Goal: Information Seeking & Learning: Learn about a topic

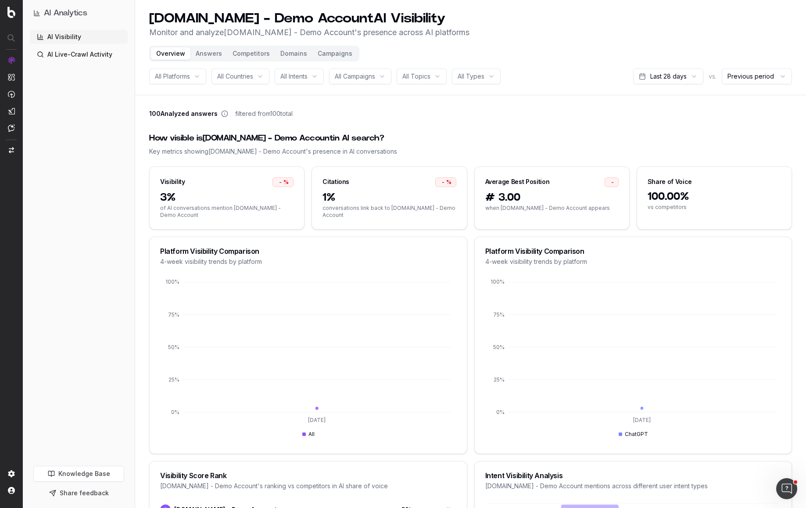
click at [365, 78] on span "All Campaigns" at bounding box center [355, 76] width 40 height 9
drag, startPoint x: 544, startPoint y: 55, endPoint x: 328, endPoint y: 73, distance: 217.1
click at [544, 55] on header "[DOMAIN_NAME] - Demo Account AI Visibility Monitor and analyze [DOMAIN_NAME] - …" at bounding box center [470, 47] width 671 height 95
click at [302, 76] on span "All Intents" at bounding box center [293, 76] width 27 height 9
drag, startPoint x: 233, startPoint y: 80, endPoint x: 227, endPoint y: 80, distance: 6.1
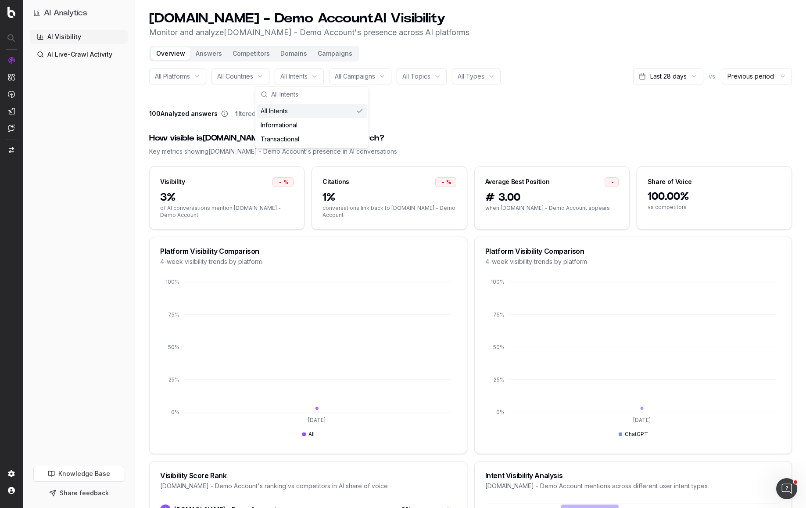
click at [232, 80] on span "All Countries" at bounding box center [235, 76] width 36 height 9
click at [163, 77] on span "All Platforms" at bounding box center [172, 76] width 35 height 9
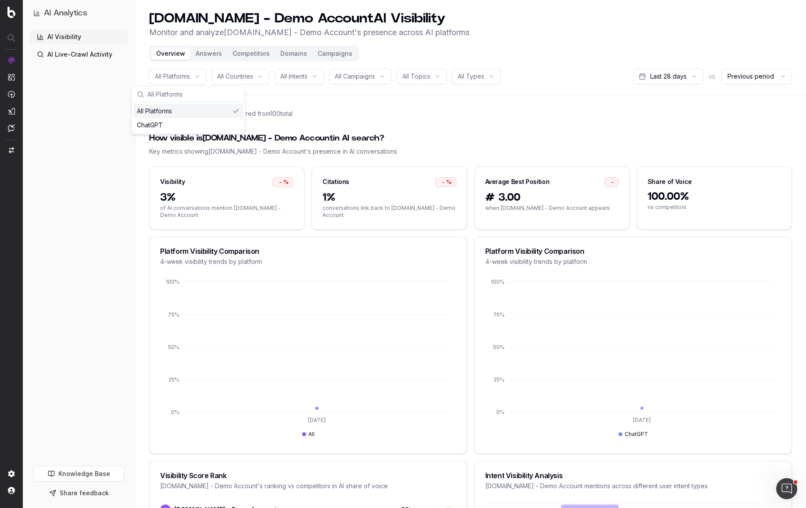
click at [687, 49] on header "[DOMAIN_NAME] - Demo Account AI Visibility Monitor and analyze [DOMAIN_NAME] - …" at bounding box center [470, 47] width 671 height 95
click at [340, 51] on button "Campaigns" at bounding box center [334, 53] width 45 height 12
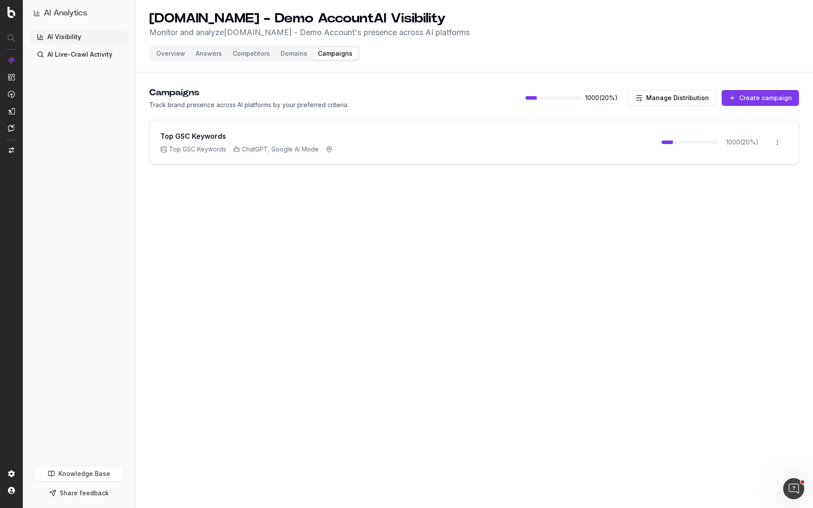
click at [769, 91] on button "Create campaign" at bounding box center [759, 98] width 77 height 16
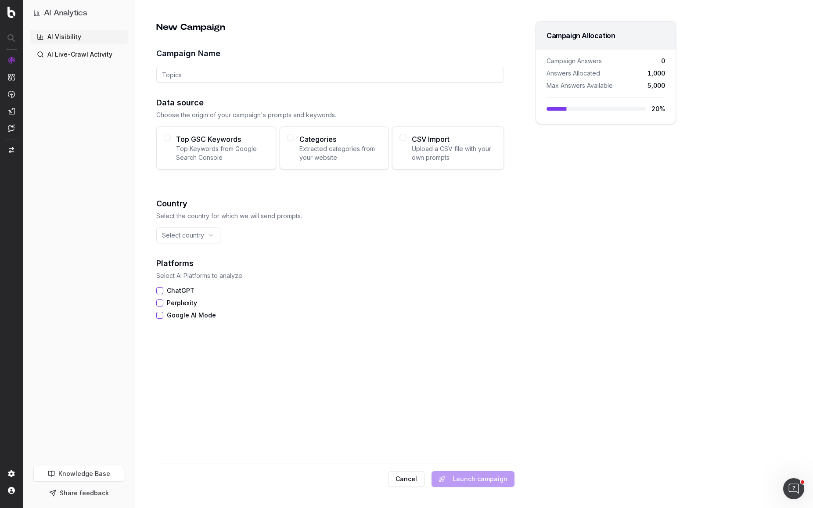
click at [82, 16] on h1 "AI Analytics" at bounding box center [65, 13] width 43 height 12
click at [82, 14] on h1 "AI Analytics" at bounding box center [65, 13] width 43 height 12
click at [168, 137] on button "Top GSC Keywords Top Keywords from Google Search Console" at bounding box center [167, 137] width 7 height 7
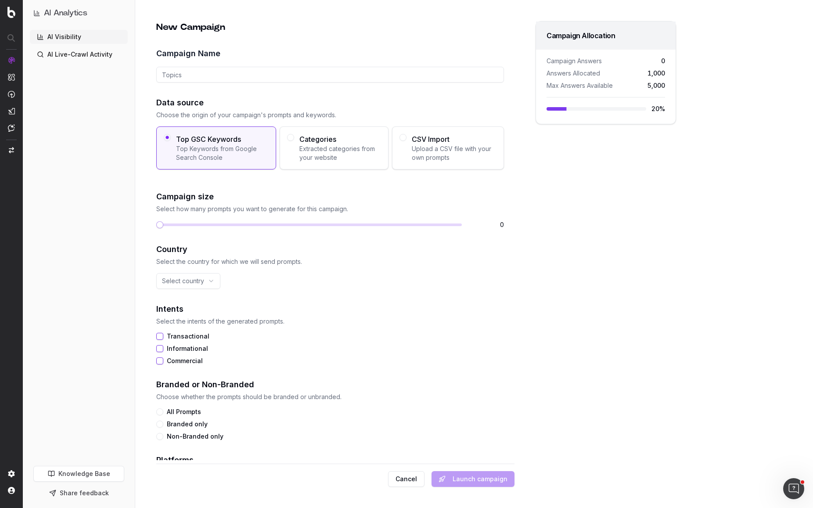
scroll to position [66, 0]
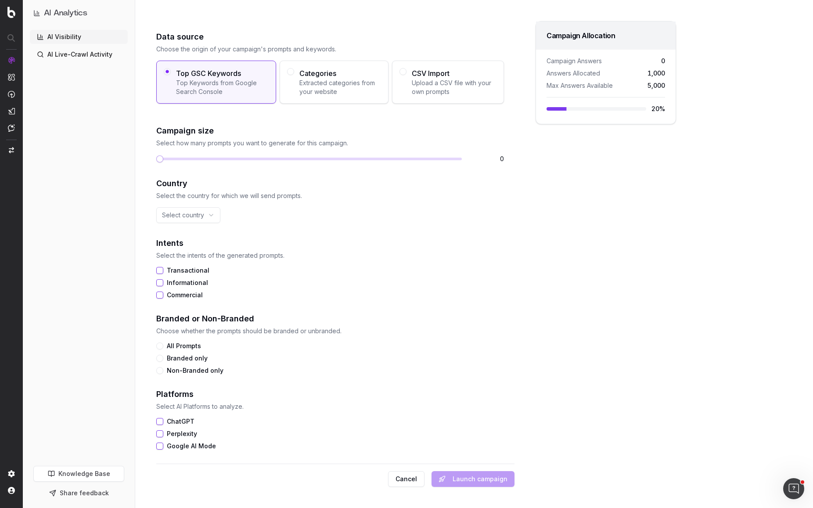
click at [307, 75] on span "Categories" at bounding box center [340, 73] width 82 height 11
click at [294, 75] on button "Categories Extracted categories from your website" at bounding box center [290, 71] width 7 height 7
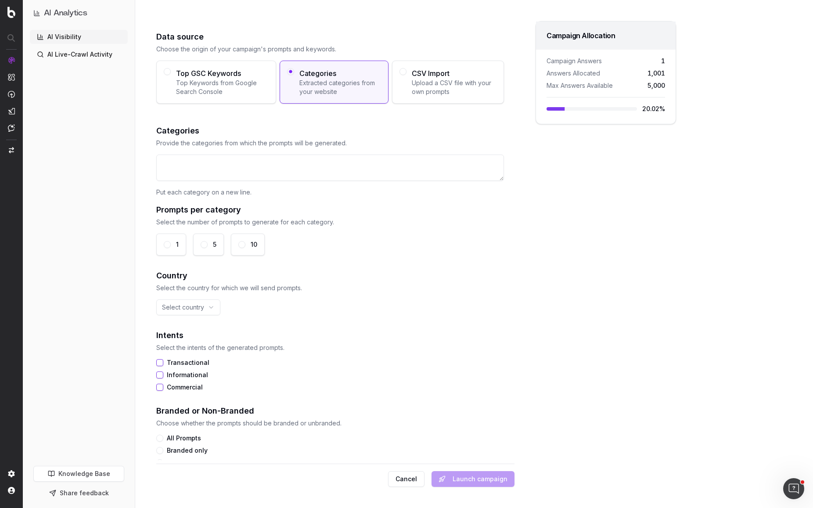
click at [431, 74] on span "CSV Import" at bounding box center [454, 73] width 85 height 11
click at [406, 74] on button "CSV Import Upload a CSV file with your own prompts" at bounding box center [402, 71] width 7 height 7
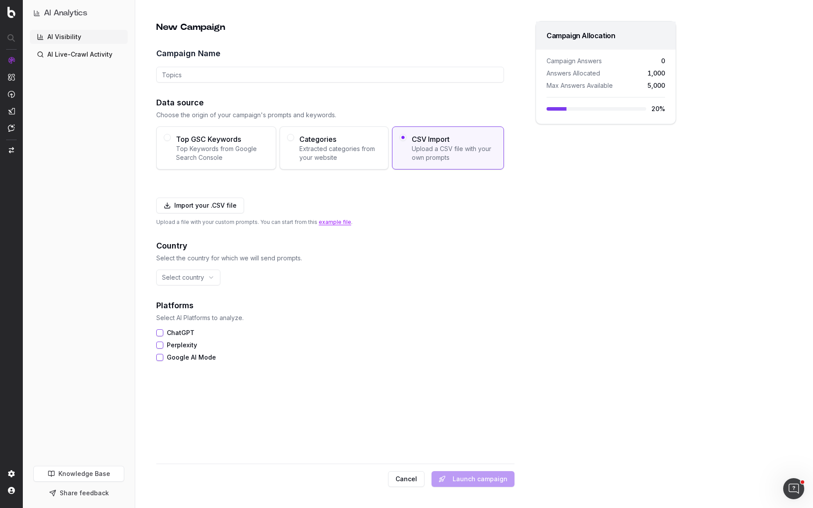
click at [176, 154] on span "Top Keywords from Google Search Console" at bounding box center [222, 153] width 93 height 18
click at [171, 141] on button "Top GSC Keywords Top Keywords from Google Search Console" at bounding box center [167, 137] width 7 height 7
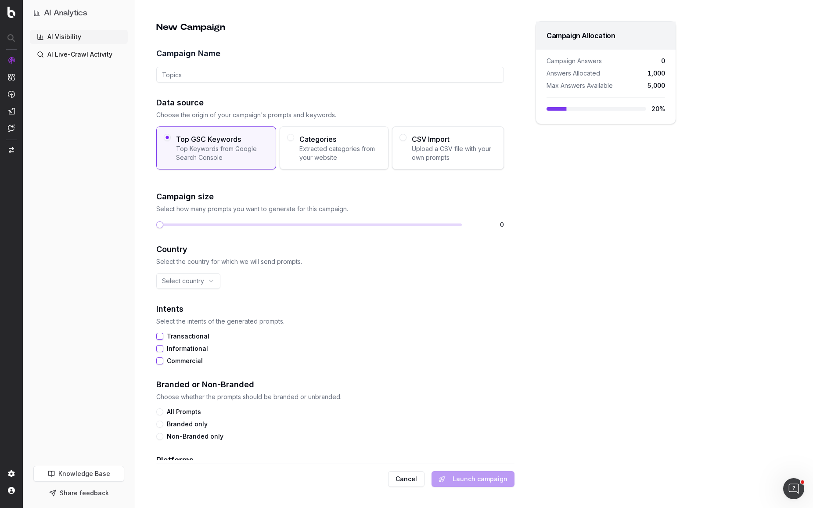
click at [451, 129] on div "CSV Import Upload a CSV file with your own prompts" at bounding box center [448, 147] width 112 height 43
click at [406, 134] on button "CSV Import Upload a CSV file with your own prompts" at bounding box center [402, 137] width 7 height 7
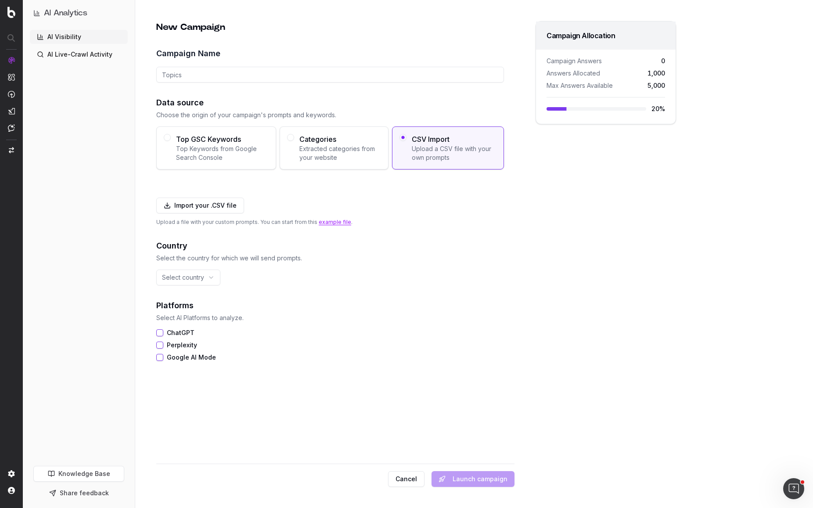
drag, startPoint x: 317, startPoint y: 143, endPoint x: 283, endPoint y: 145, distance: 33.4
click at [317, 143] on span "Categories" at bounding box center [340, 139] width 82 height 11
click at [294, 141] on button "Categories Extracted categories from your website" at bounding box center [290, 137] width 7 height 7
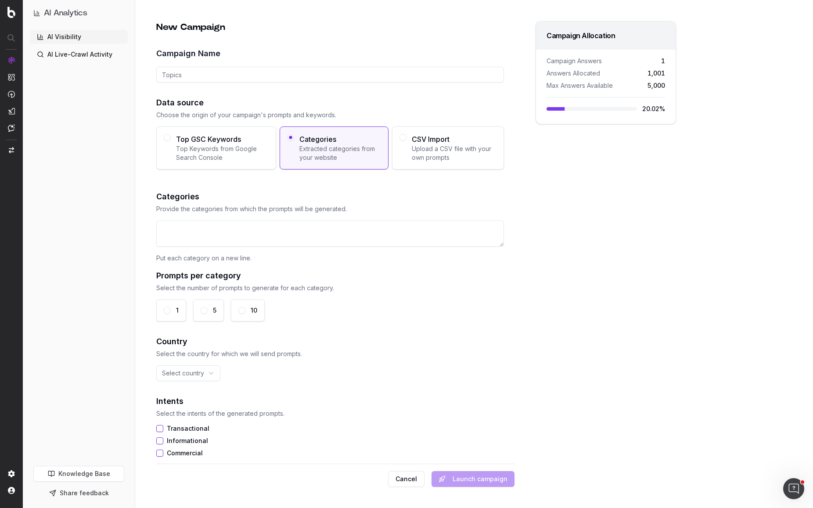
click at [194, 140] on span "Top GSC Keywords" at bounding box center [222, 139] width 93 height 11
click at [171, 140] on button "Top GSC Keywords Top Keywords from Google Search Console" at bounding box center [167, 137] width 7 height 7
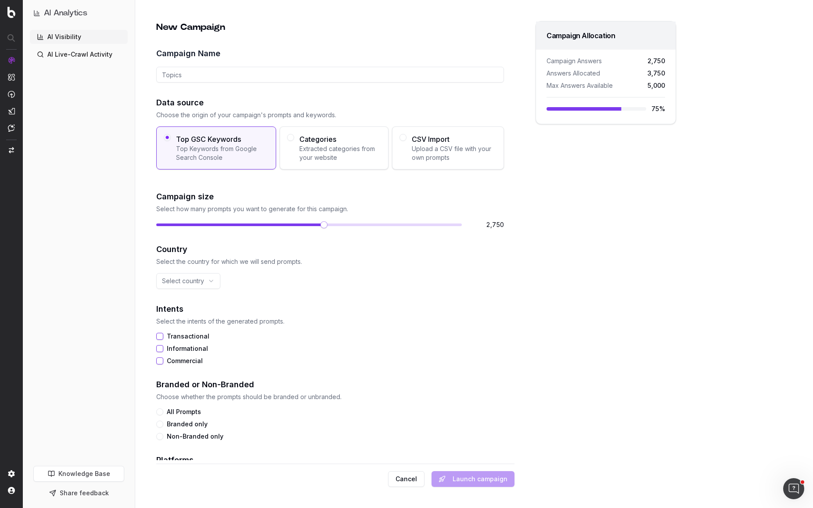
click at [327, 226] on span at bounding box center [323, 224] width 7 height 7
click at [156, 228] on span at bounding box center [159, 224] width 7 height 7
click at [345, 153] on span "Extracted categories from your website" at bounding box center [340, 153] width 82 height 18
click at [294, 141] on button "Categories Extracted categories from your website" at bounding box center [290, 137] width 7 height 7
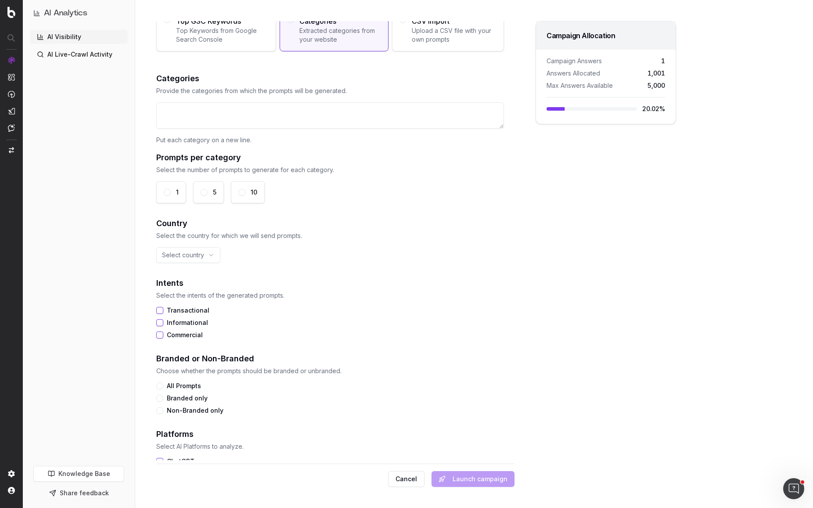
scroll to position [158, 0]
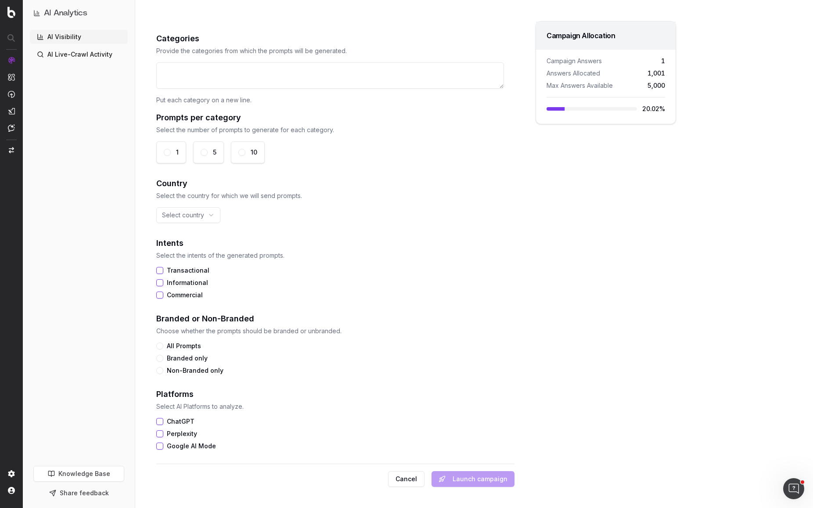
click at [279, 68] on textarea at bounding box center [330, 75] width 348 height 26
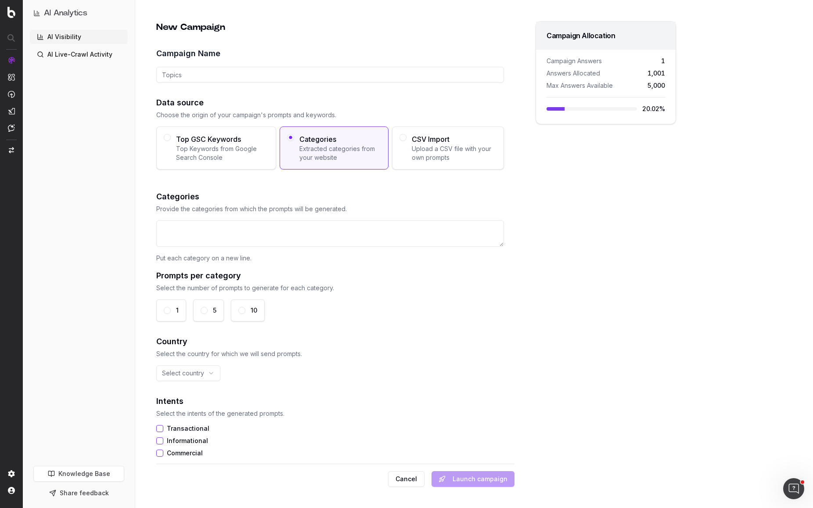
click at [426, 117] on p "Choose the origin of your campaign's prompts and keywords." at bounding box center [330, 115] width 348 height 9
click at [423, 151] on span "Upload a CSV file with your own prompts" at bounding box center [454, 153] width 85 height 18
click at [406, 141] on button "CSV Import Upload a CSV file with your own prompts" at bounding box center [402, 137] width 7 height 7
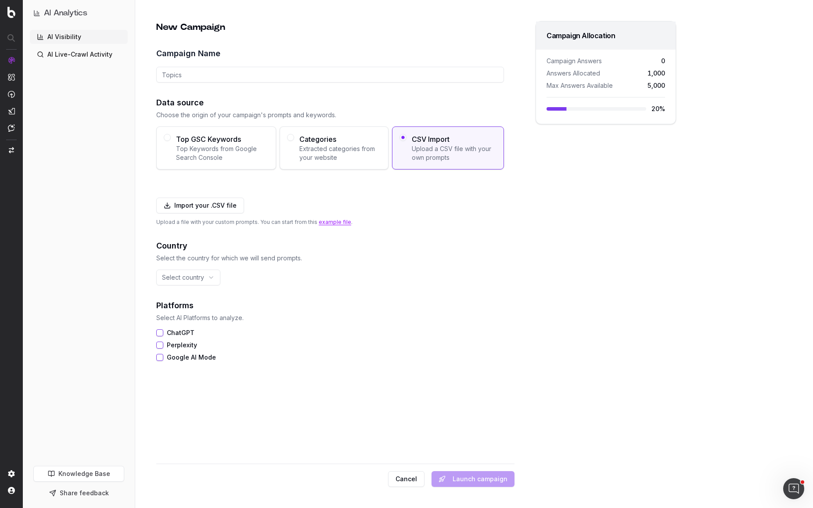
click at [225, 158] on span "Top Keywords from Google Search Console" at bounding box center [222, 153] width 93 height 18
click at [171, 141] on button "Top GSC Keywords Top Keywords from Google Search Console" at bounding box center [167, 137] width 7 height 7
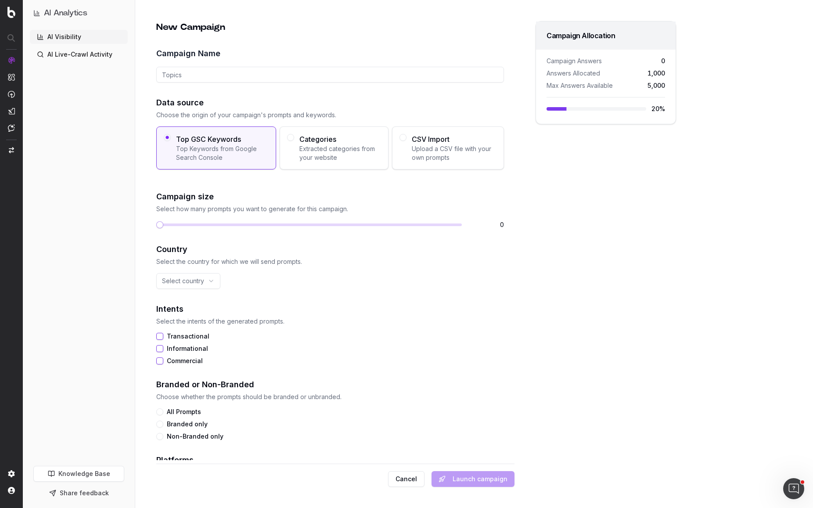
click at [349, 145] on span "Extracted categories from your website" at bounding box center [340, 153] width 82 height 18
click at [294, 141] on button "Categories Extracted categories from your website" at bounding box center [290, 137] width 7 height 7
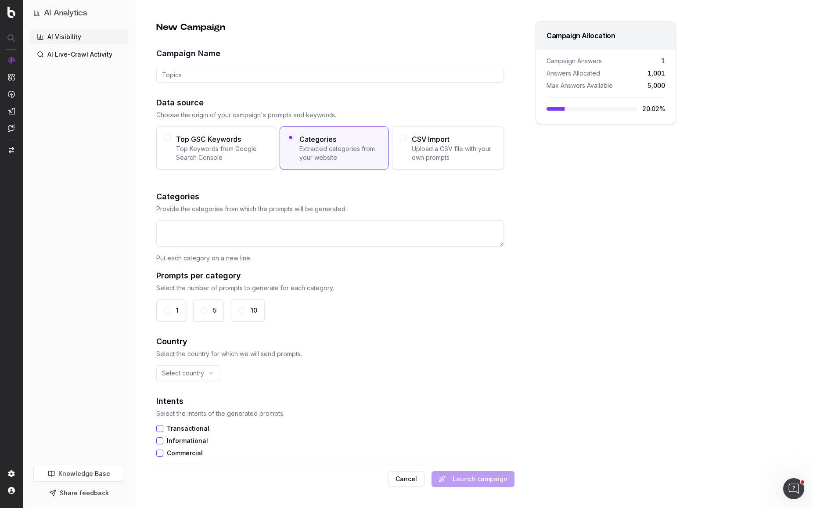
click at [424, 142] on span "CSV Import" at bounding box center [454, 139] width 85 height 11
click at [406, 141] on button "CSV Import Upload a CSV file with your own prompts" at bounding box center [402, 137] width 7 height 7
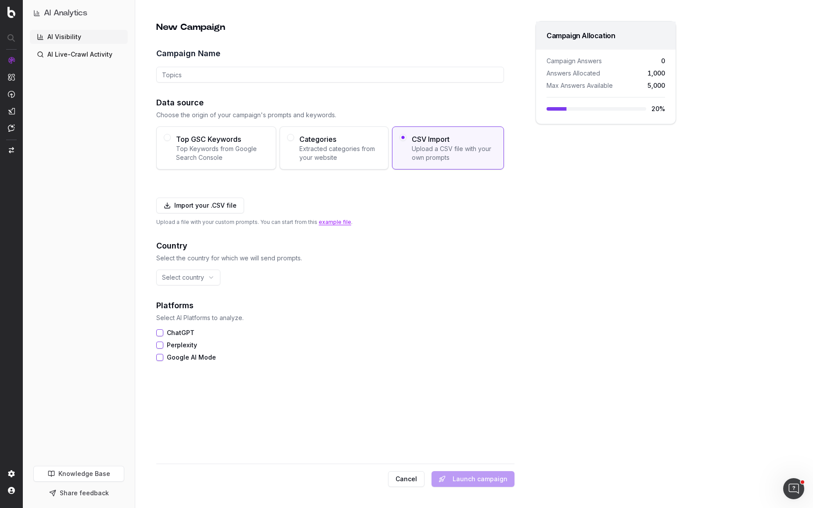
click at [313, 151] on span "Extracted categories from your website" at bounding box center [340, 153] width 82 height 18
click at [294, 141] on button "Categories Extracted categories from your website" at bounding box center [290, 137] width 7 height 7
click at [236, 153] on span "Top Keywords from Google Search Console" at bounding box center [222, 153] width 93 height 18
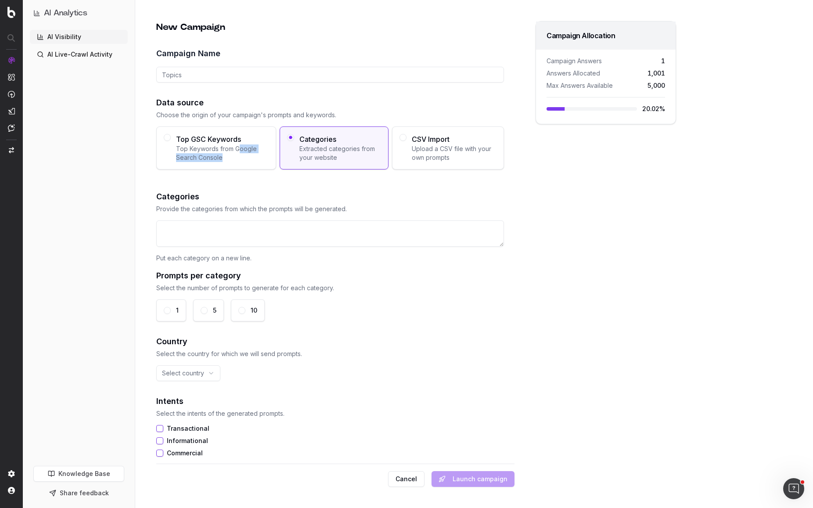
click at [183, 158] on span "Top Keywords from Google Search Console" at bounding box center [222, 153] width 93 height 18
click at [171, 141] on button "Top GSC Keywords Top Keywords from Google Search Console" at bounding box center [167, 137] width 7 height 7
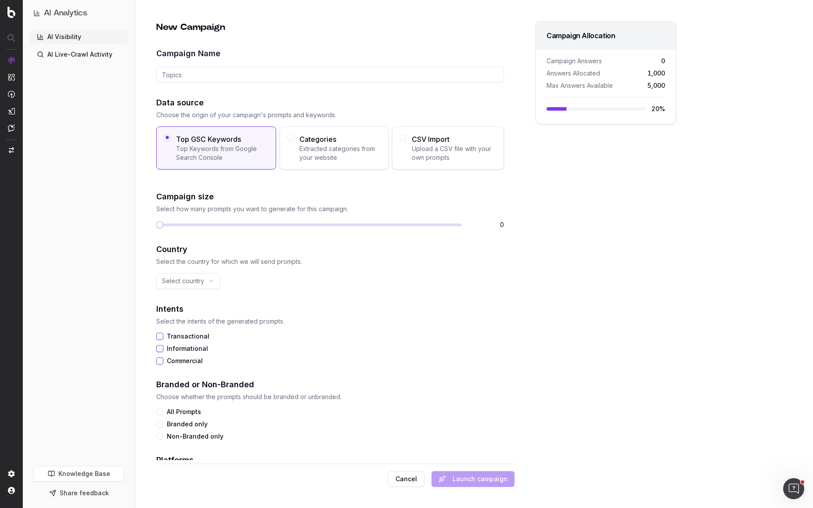
click at [118, 177] on div "AI Visibility AI Live-Crawl Activity" at bounding box center [79, 246] width 98 height 432
click at [63, 57] on link "AI Live-Crawl Activity" at bounding box center [79, 54] width 98 height 14
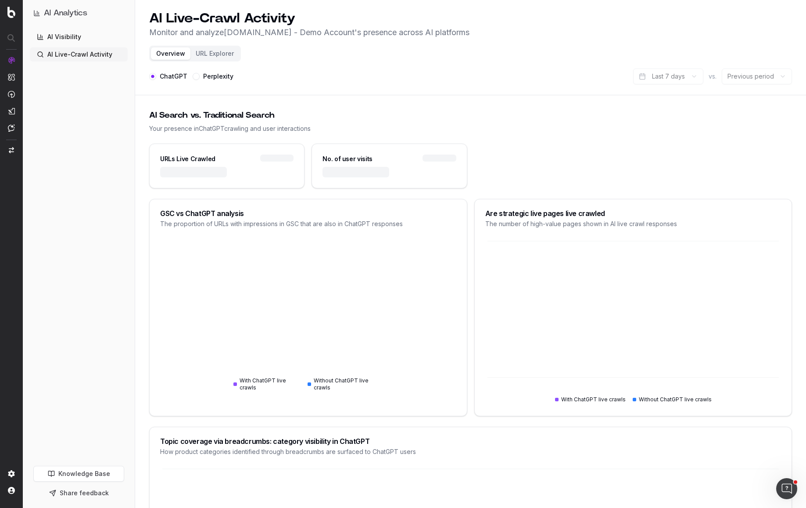
click at [60, 37] on link "AI Visibility" at bounding box center [79, 37] width 98 height 14
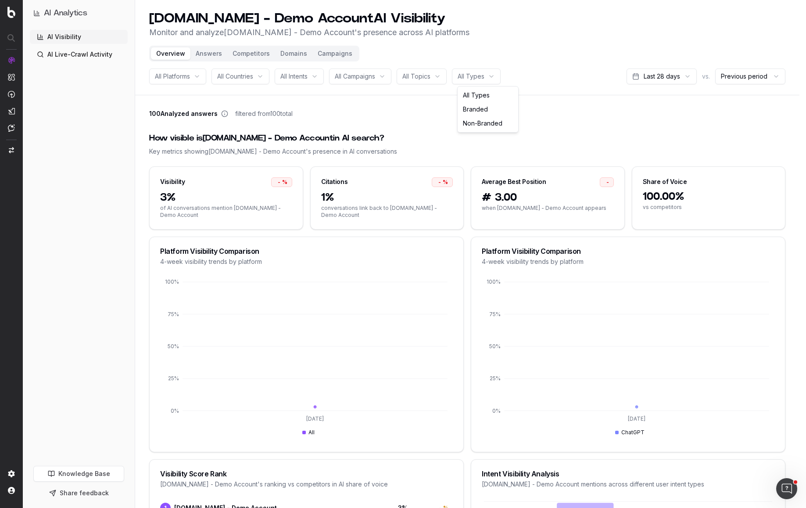
click at [497, 75] on html "AI Analytics AI Visibility AI Live-Crawl Activity Knowledge Base Share feedback…" at bounding box center [403, 254] width 806 height 508
click at [574, 84] on html "AI Analytics AI Visibility AI Live-Crawl Activity Knowledge Base Share feedback…" at bounding box center [406, 254] width 813 height 508
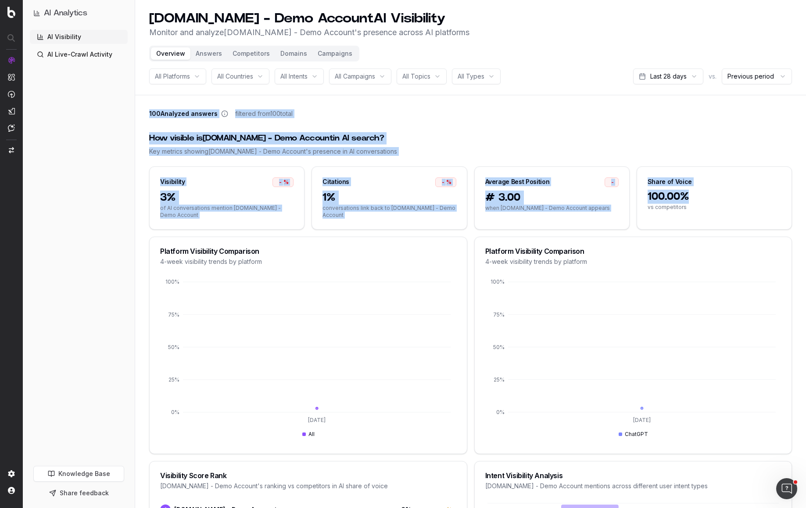
drag, startPoint x: 706, startPoint y: 196, endPoint x: 145, endPoint y: 107, distance: 567.7
drag, startPoint x: 174, startPoint y: 112, endPoint x: 804, endPoint y: 211, distance: 637.9
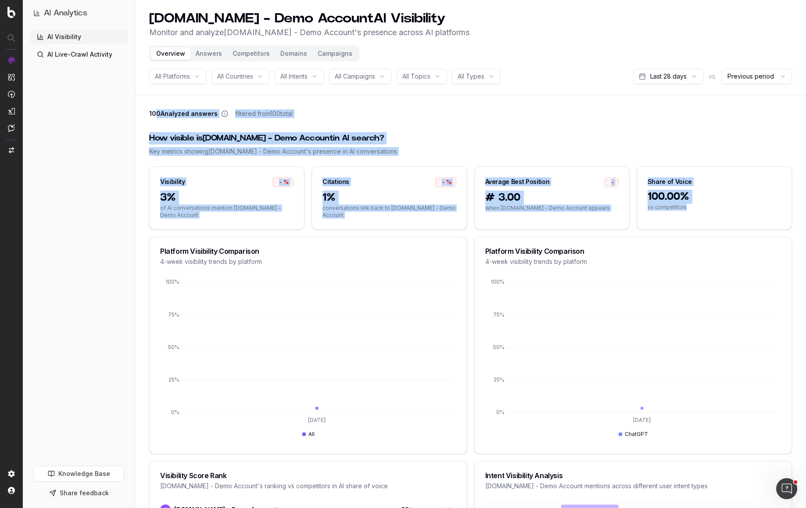
click at [753, 212] on div "100.00% vs competitors" at bounding box center [714, 209] width 154 height 39
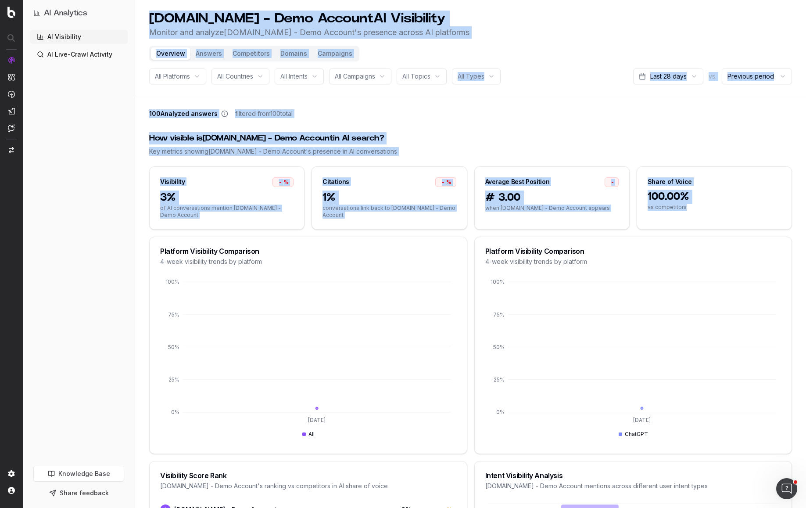
drag, startPoint x: 742, startPoint y: 212, endPoint x: 148, endPoint y: 12, distance: 626.1
click at [163, 0] on html "AI Analytics AI Visibility AI Live-Crawl Activity Knowledge Base Share feedback…" at bounding box center [403, 254] width 806 height 508
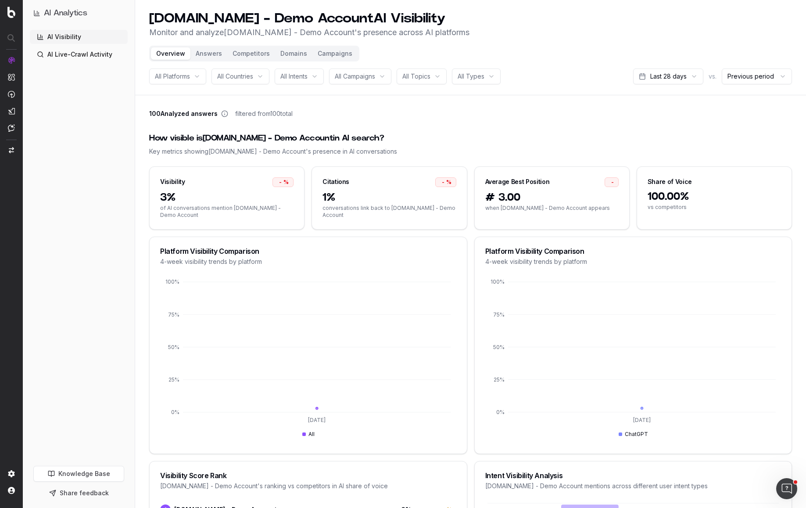
click at [149, 11] on header "[DOMAIN_NAME] - Demo Account AI Visibility Monitor and analyze [DOMAIN_NAME] - …" at bounding box center [470, 47] width 671 height 95
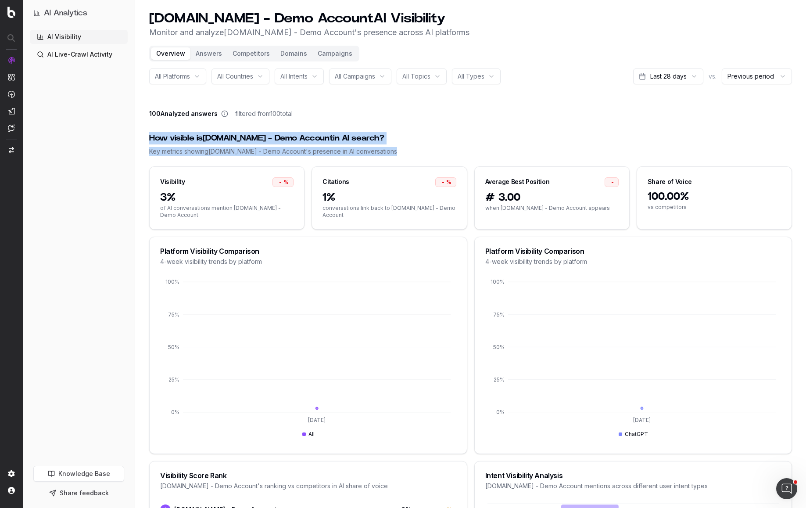
drag, startPoint x: 151, startPoint y: 136, endPoint x: 407, endPoint y: 152, distance: 255.9
click at [407, 152] on div "Key metrics showing [DOMAIN_NAME] - Demo Account 's presence in AI conversations" at bounding box center [470, 151] width 643 height 9
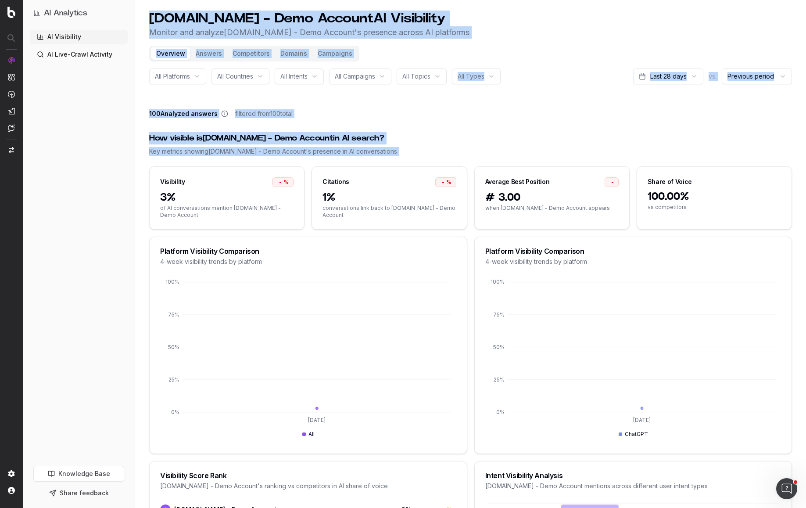
drag, startPoint x: 390, startPoint y: 153, endPoint x: 143, endPoint y: 18, distance: 281.4
click at [143, 18] on header "[DOMAIN_NAME] - Demo Account AI Visibility Monitor and analyze [DOMAIN_NAME] - …" at bounding box center [470, 47] width 671 height 95
drag, startPoint x: 143, startPoint y: 18, endPoint x: 441, endPoint y: 155, distance: 328.2
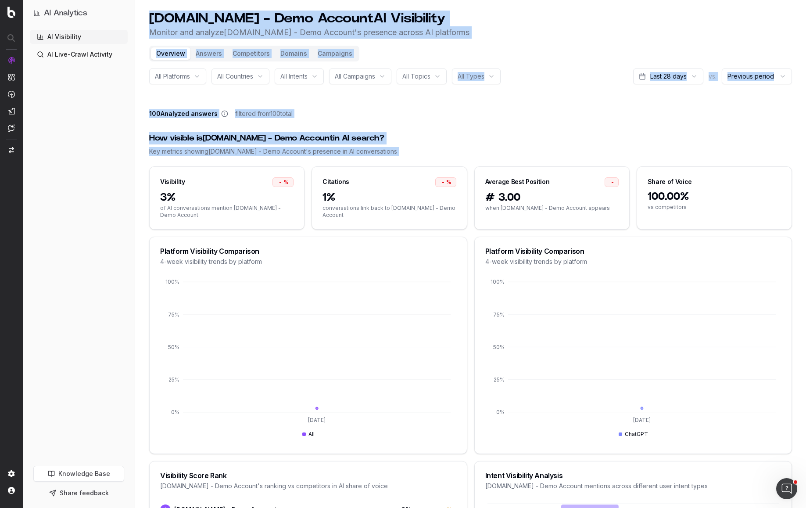
click at [441, 155] on div "Key metrics showing [DOMAIN_NAME] - Demo Account 's presence in AI conversations" at bounding box center [470, 151] width 643 height 9
drag, startPoint x: 415, startPoint y: 156, endPoint x: 146, endPoint y: 18, distance: 302.0
click at [146, 18] on header "[DOMAIN_NAME] - Demo Account AI Visibility Monitor and analyze [DOMAIN_NAME] - …" at bounding box center [470, 47] width 671 height 95
drag, startPoint x: 334, startPoint y: 41, endPoint x: 449, endPoint y: 146, distance: 155.6
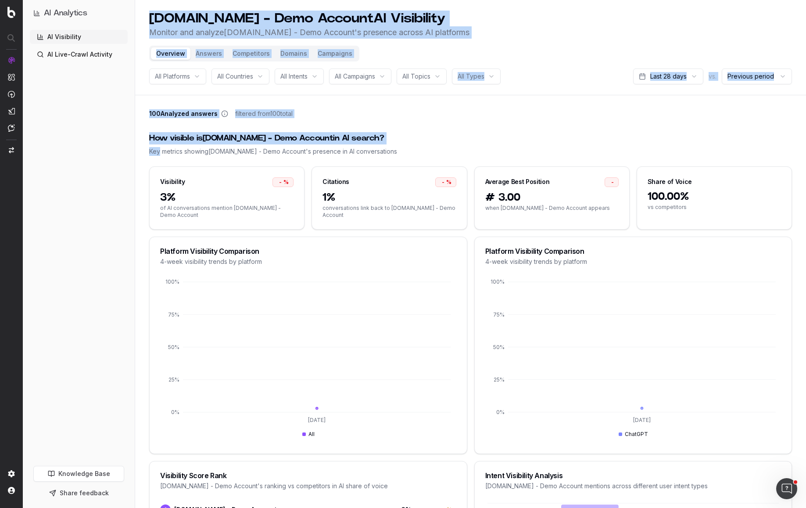
click at [449, 146] on div "How visible is [DOMAIN_NAME] - Demo Account in AI search? Key metrics showing […" at bounding box center [470, 144] width 643 height 45
drag, startPoint x: 439, startPoint y: 150, endPoint x: 155, endPoint y: 24, distance: 311.1
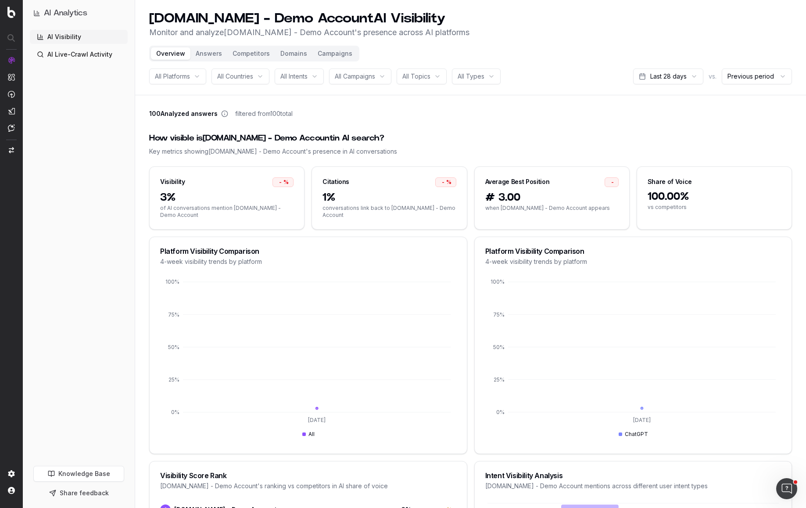
click at [153, 22] on h1 "[DOMAIN_NAME] - Demo Account AI Visibility" at bounding box center [309, 19] width 320 height 16
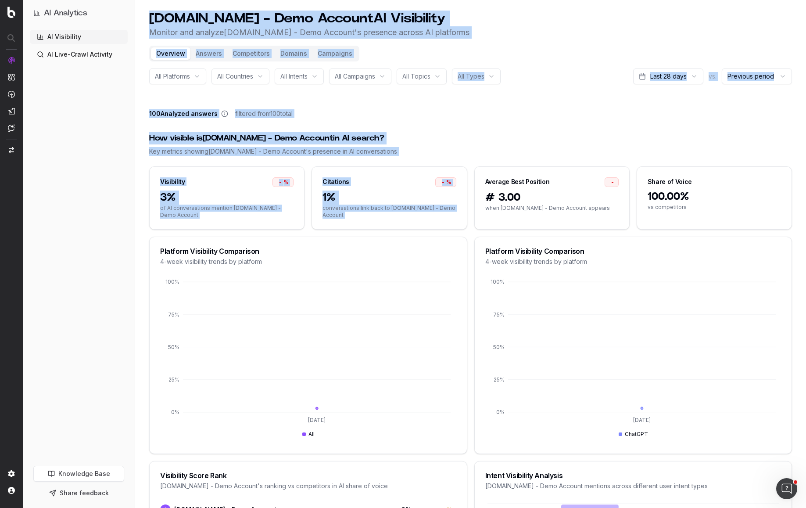
drag, startPoint x: 148, startPoint y: 21, endPoint x: 571, endPoint y: 168, distance: 447.8
click at [486, 139] on div "How visible is [DOMAIN_NAME] - Demo Account in AI search?" at bounding box center [470, 138] width 643 height 12
drag, startPoint x: 154, startPoint y: 17, endPoint x: 508, endPoint y: 151, distance: 377.7
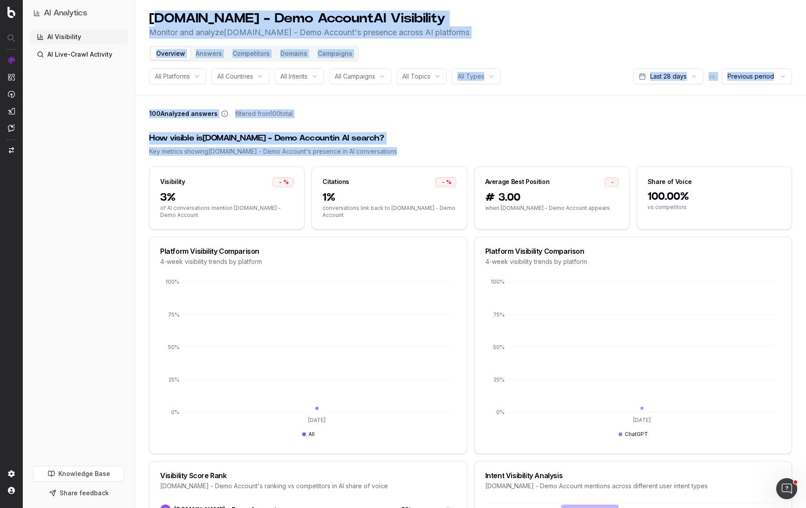
click at [507, 151] on div "Key metrics showing [DOMAIN_NAME] - Demo Account 's presence in AI conversations" at bounding box center [470, 151] width 643 height 9
drag, startPoint x: 330, startPoint y: 117, endPoint x: 147, endPoint y: 10, distance: 211.6
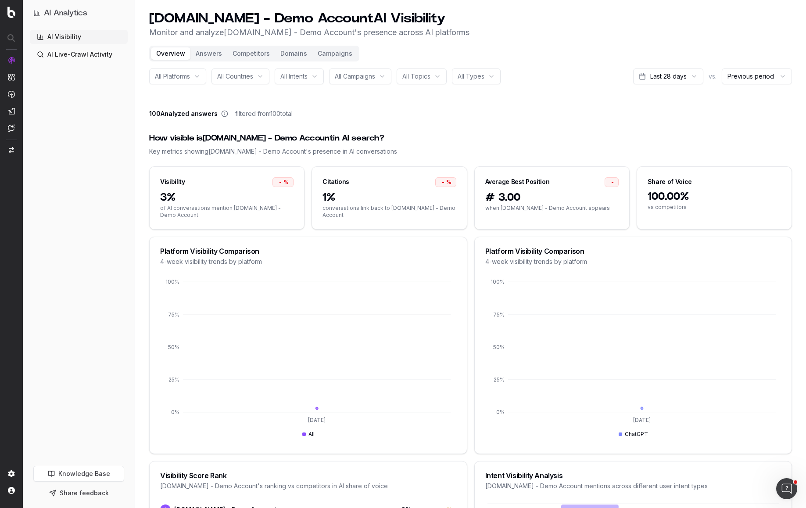
click at [149, 9] on header "[DOMAIN_NAME] - Demo Account AI Visibility Monitor and analyze [DOMAIN_NAME] - …" at bounding box center [470, 47] width 671 height 95
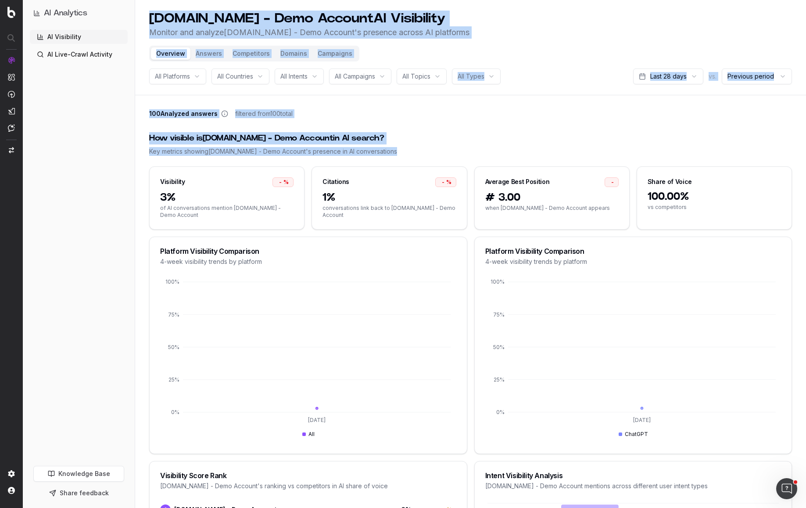
drag, startPoint x: 148, startPoint y: 8, endPoint x: 422, endPoint y: 150, distance: 308.3
click at [411, 135] on div "How visible is [DOMAIN_NAME] - Demo Account in AI search?" at bounding box center [470, 138] width 643 height 12
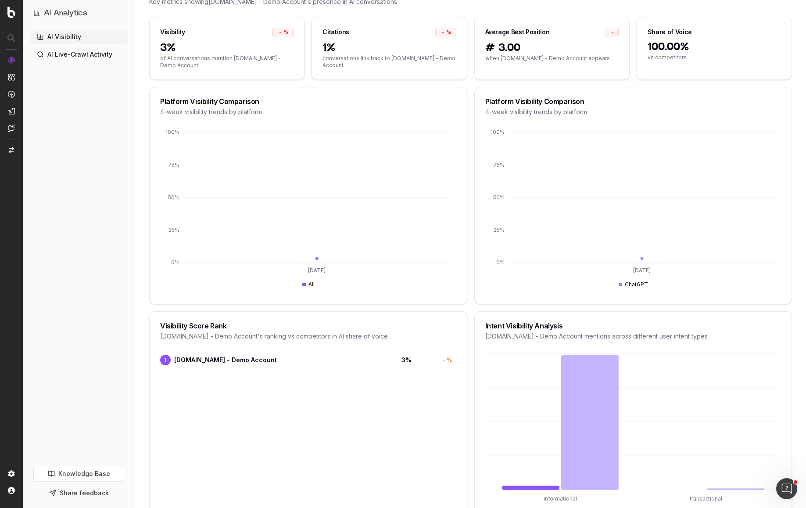
scroll to position [38, 0]
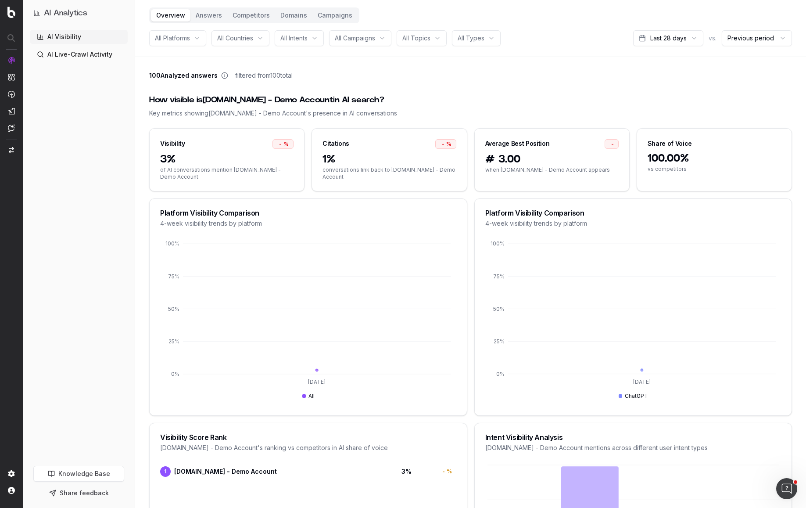
click at [612, 145] on div "-" at bounding box center [612, 144] width 14 height 10
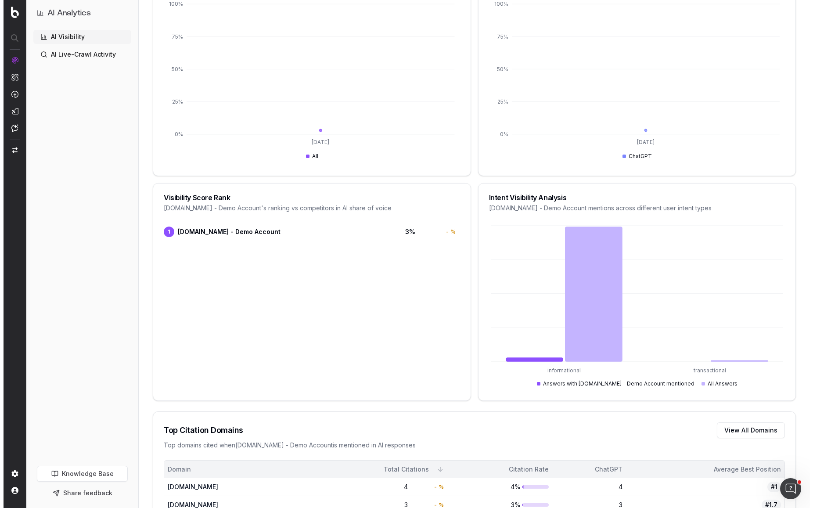
scroll to position [0, 0]
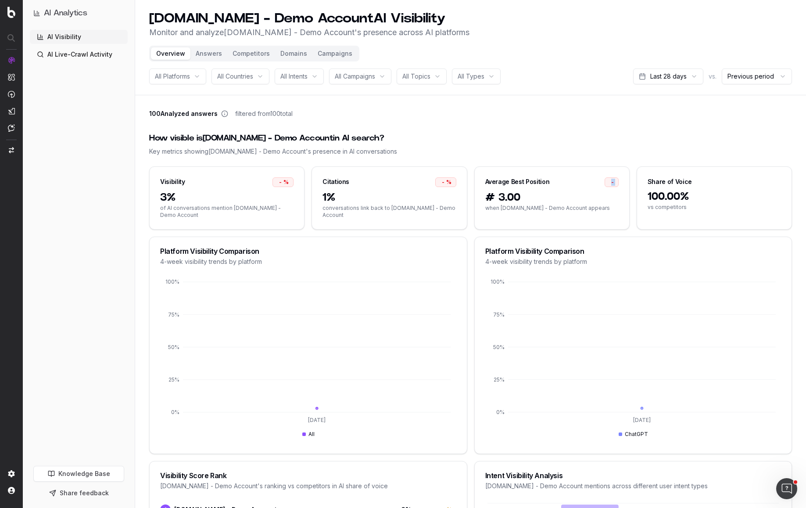
click at [327, 54] on button "Campaigns" at bounding box center [334, 53] width 45 height 12
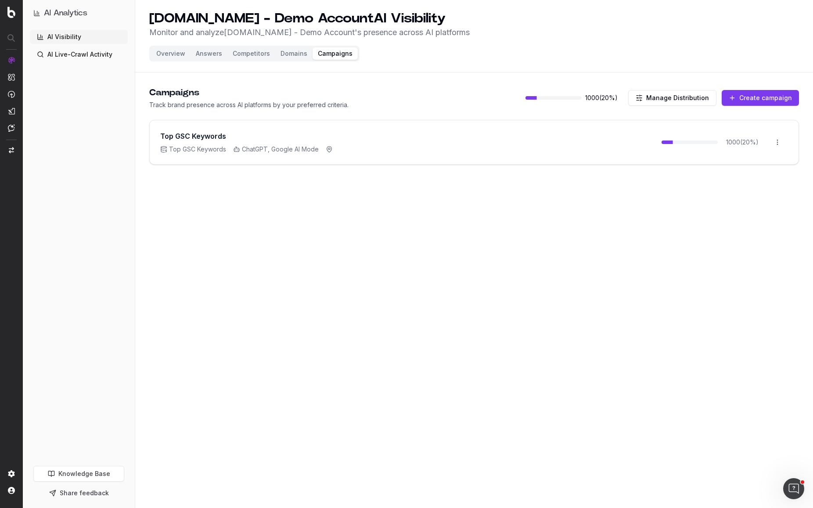
click at [735, 96] on button "Create campaign" at bounding box center [759, 98] width 77 height 16
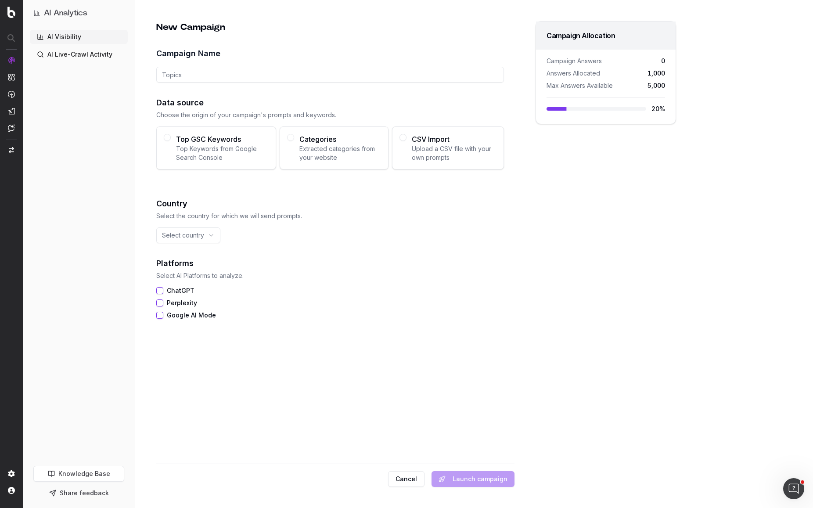
click at [291, 136] on button "Categories Extracted categories from your website" at bounding box center [290, 137] width 7 height 7
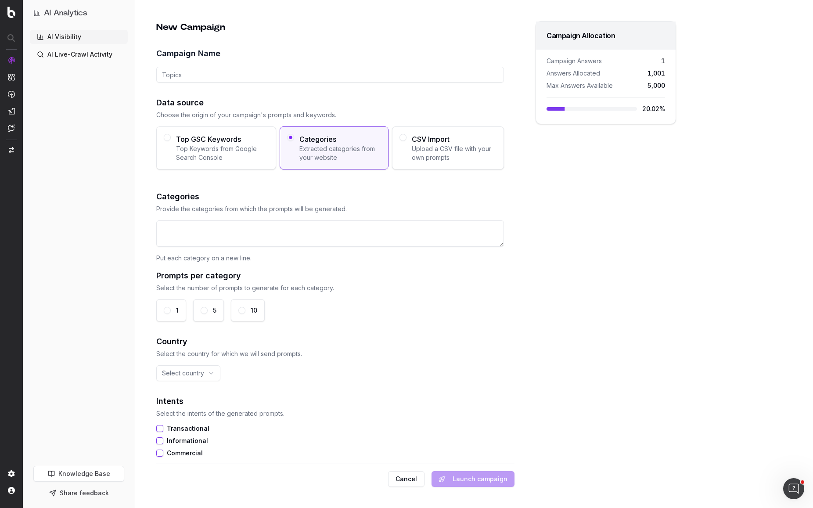
click at [169, 136] on button "Top GSC Keywords Top Keywords from Google Search Console" at bounding box center [167, 137] width 7 height 7
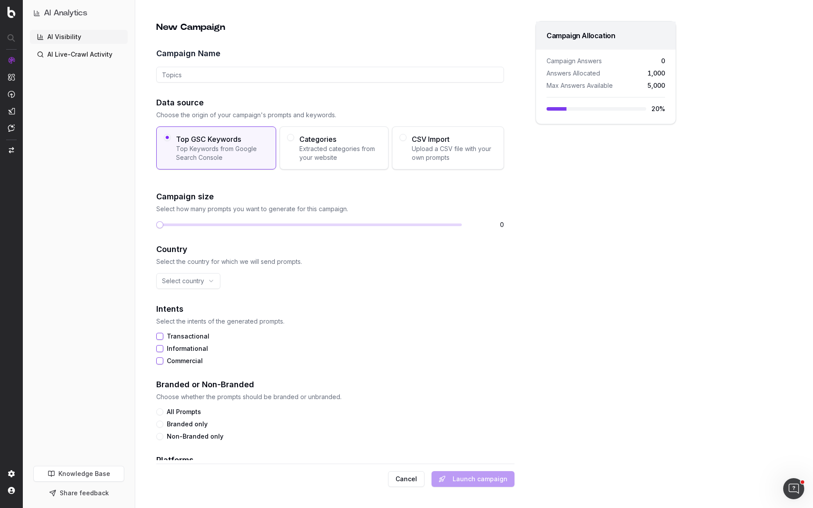
click at [85, 55] on link "AI Live-Crawl Activity" at bounding box center [79, 54] width 98 height 14
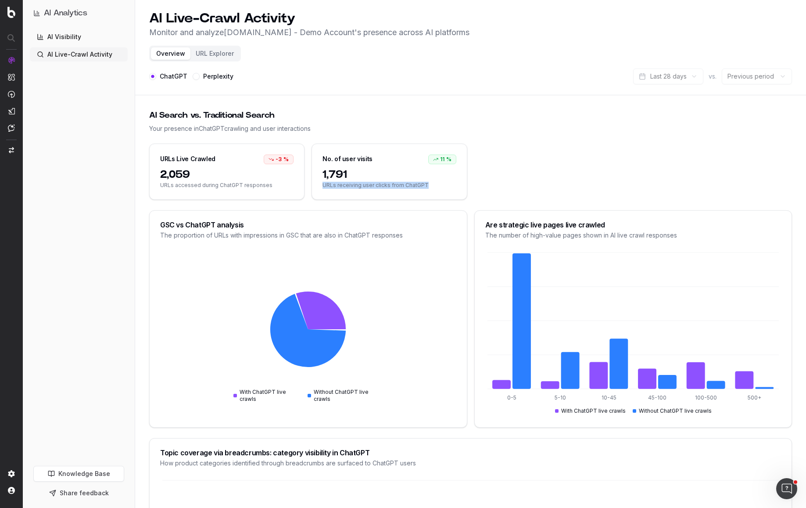
drag, startPoint x: 322, startPoint y: 188, endPoint x: 426, endPoint y: 186, distance: 104.5
click at [426, 186] on span "URLs receiving user clicks from ChatGPT" at bounding box center [388, 185] width 133 height 7
drag, startPoint x: 324, startPoint y: 158, endPoint x: 440, endPoint y: 182, distance: 118.2
click at [440, 182] on div "No. of user visits 11 % 1,791 URLs receiving user clicks from ChatGPT" at bounding box center [389, 171] width 155 height 56
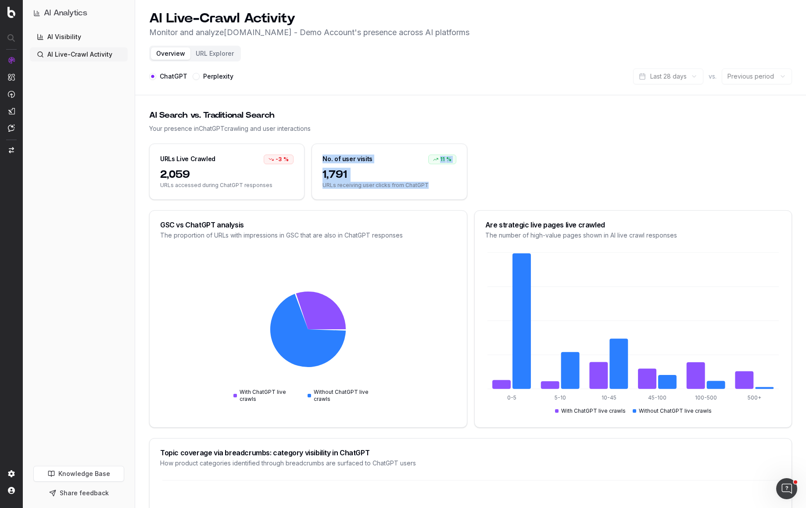
drag, startPoint x: 440, startPoint y: 182, endPoint x: 539, endPoint y: 175, distance: 99.4
click at [441, 182] on span "URLs receiving user clicks from ChatGPT" at bounding box center [388, 185] width 133 height 7
click at [327, 182] on span "URLs receiving user clicks from ChatGPT" at bounding box center [388, 185] width 133 height 7
click at [328, 182] on span "URLs receiving user clicks from ChatGPT" at bounding box center [388, 185] width 133 height 7
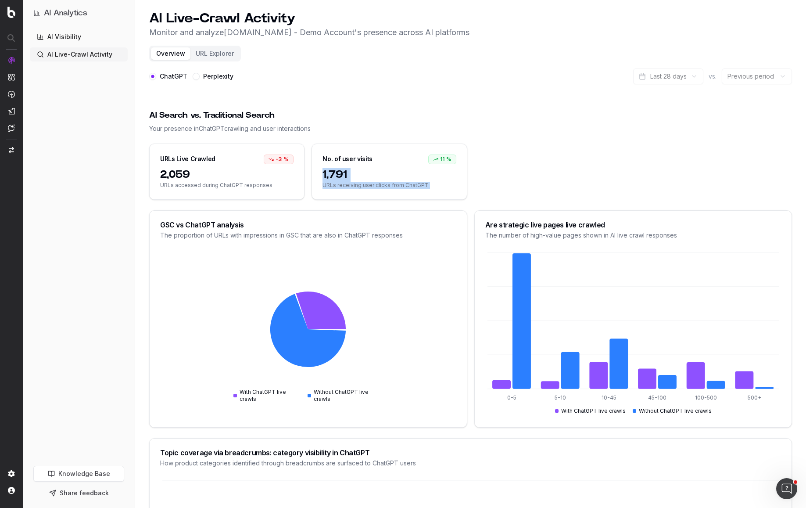
click at [448, 183] on span "URLs receiving user clicks from ChatGPT" at bounding box center [388, 185] width 133 height 7
drag, startPoint x: 321, startPoint y: 177, endPoint x: 302, endPoint y: 154, distance: 29.9
click at [302, 154] on div "URLs Live Crawled -3 % 2,059 URLs accessed during ChatGPT responses No. of user…" at bounding box center [470, 171] width 643 height 56
click at [388, 160] on div "No. of user visits 11 %" at bounding box center [389, 156] width 154 height 24
drag, startPoint x: 143, startPoint y: 115, endPoint x: 359, endPoint y: 117, distance: 216.3
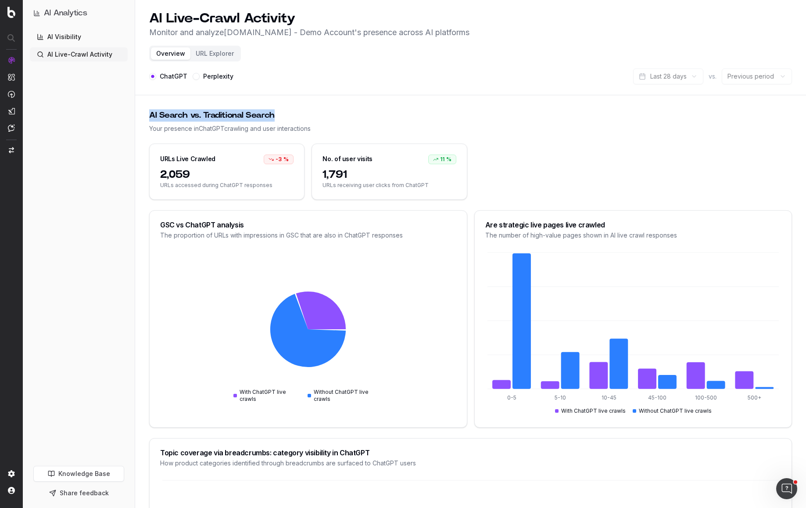
click at [359, 117] on main "AI Search vs. Traditional Search Your presence in ChatGPT crawling and user int…" at bounding box center [470, 481] width 671 height 764
click at [335, 120] on div "AI Search vs. Traditional Search" at bounding box center [470, 115] width 643 height 12
drag, startPoint x: 370, startPoint y: 132, endPoint x: 73, endPoint y: 101, distance: 298.7
click at [73, 101] on div "AI Analytics AI Visibility AI Live-Crawl Activity Knowledge Base Share feedback…" at bounding box center [403, 431] width 806 height 863
click at [320, 104] on div "AI Search vs. Traditional Search Your presence in ChatGPT crawling and user int…" at bounding box center [470, 121] width 643 height 45
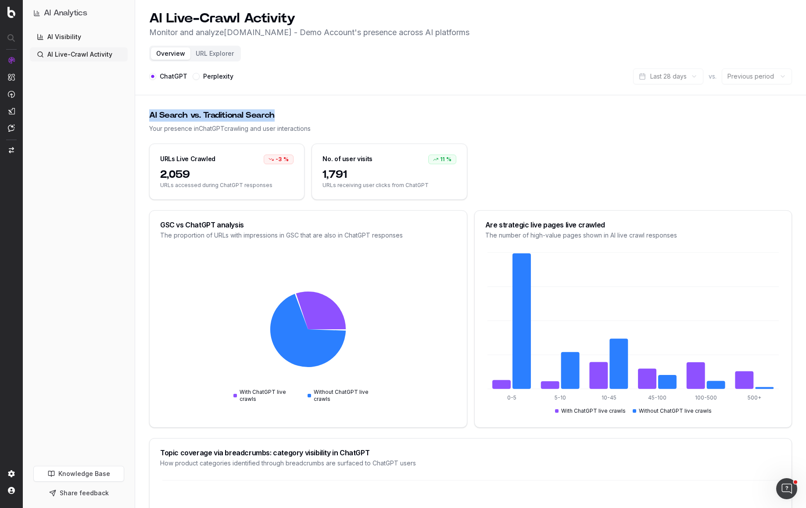
drag, startPoint x: 143, startPoint y: 114, endPoint x: 294, endPoint y: 118, distance: 151.5
click at [294, 118] on main "AI Search vs. Traditional Search Your presence in ChatGPT crawling and user int…" at bounding box center [470, 481] width 671 height 764
click at [295, 118] on div "AI Search vs. Traditional Search" at bounding box center [470, 115] width 643 height 12
drag, startPoint x: 352, startPoint y: 129, endPoint x: 149, endPoint y: 109, distance: 204.2
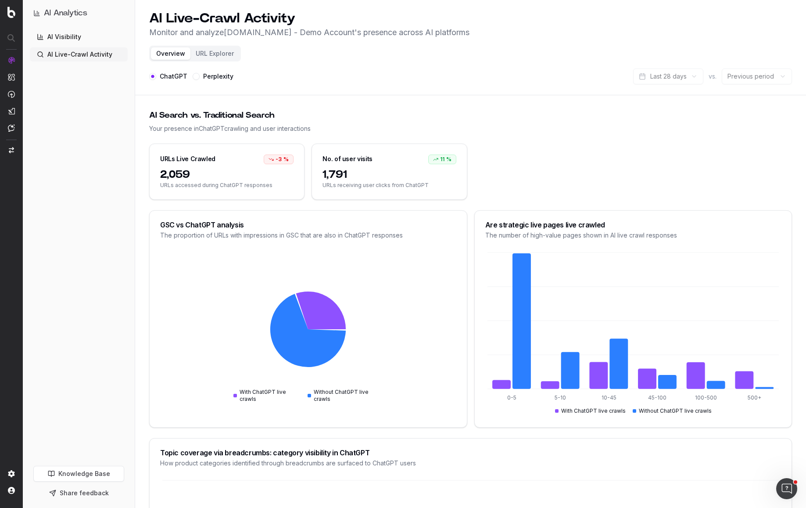
click at [149, 109] on div "AI Search vs. Traditional Search Your presence in ChatGPT crawling and user int…" at bounding box center [470, 121] width 643 height 45
click at [149, 109] on div "AI Search vs. Traditional Search" at bounding box center [470, 115] width 643 height 12
drag, startPoint x: 149, startPoint y: 109, endPoint x: 311, endPoint y: 106, distance: 161.5
click at [311, 106] on div "AI Search vs. Traditional Search Your presence in ChatGPT crawling and user int…" at bounding box center [470, 121] width 643 height 45
click at [312, 114] on div "AI Search vs. Traditional Search" at bounding box center [470, 115] width 643 height 12
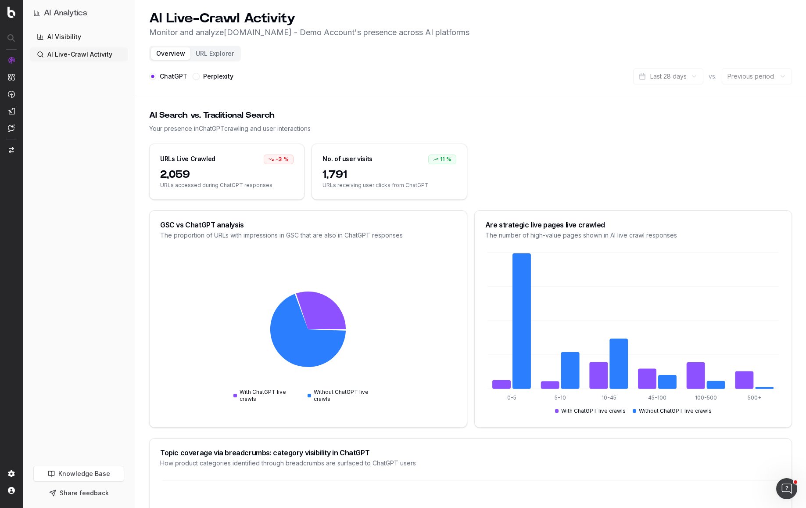
drag, startPoint x: 340, startPoint y: 138, endPoint x: 121, endPoint y: 120, distance: 219.2
click at [121, 121] on div "AI Analytics AI Visibility AI Live-Crawl Activity Knowledge Base Share feedback…" at bounding box center [403, 431] width 806 height 863
click at [142, 116] on main "AI Search vs. Traditional Search Your presence in ChatGPT crawling and user int…" at bounding box center [470, 481] width 671 height 764
click at [319, 304] on icon at bounding box center [321, 310] width 50 height 38
drag, startPoint x: 310, startPoint y: 341, endPoint x: 369, endPoint y: 337, distance: 59.8
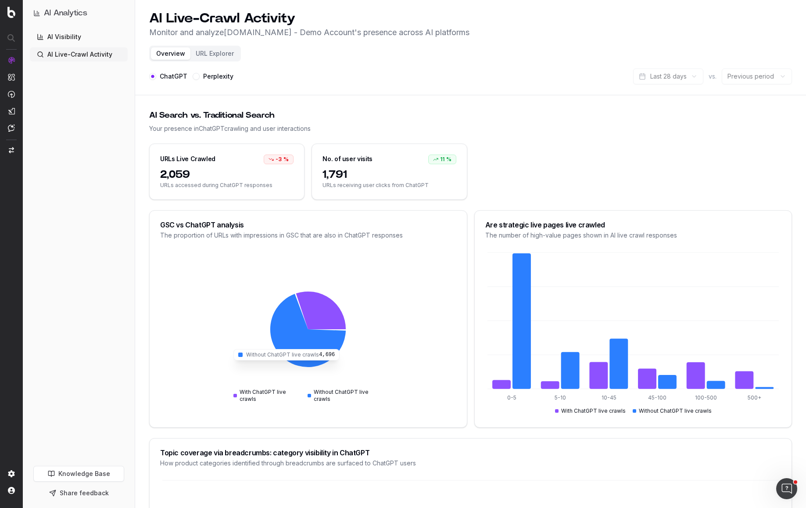
click at [310, 340] on icon at bounding box center [307, 330] width 75 height 73
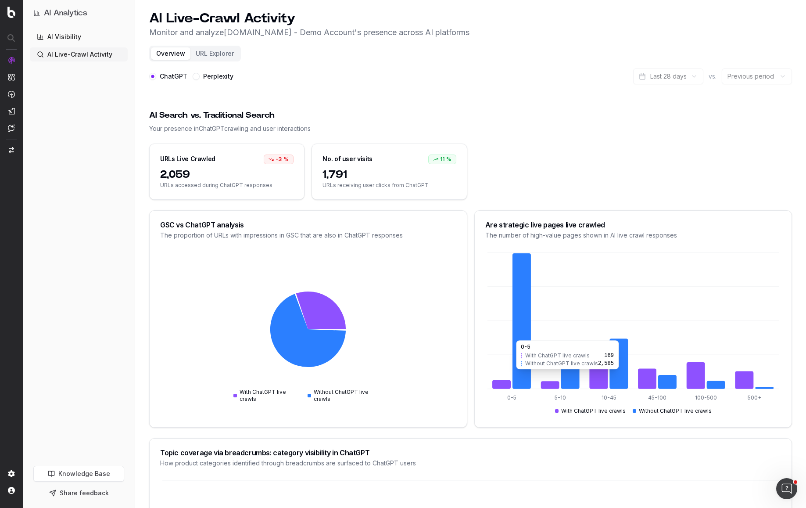
click at [516, 304] on icon at bounding box center [521, 321] width 18 height 136
click at [218, 56] on button "URL Explorer" at bounding box center [214, 53] width 49 height 12
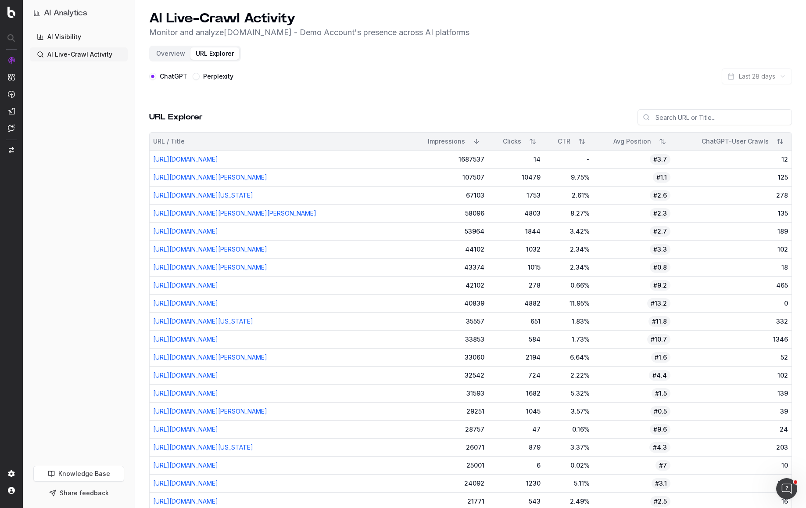
click at [162, 52] on button "Overview" at bounding box center [170, 53] width 39 height 12
click at [784, 143] on button "Sort" at bounding box center [780, 141] width 16 height 16
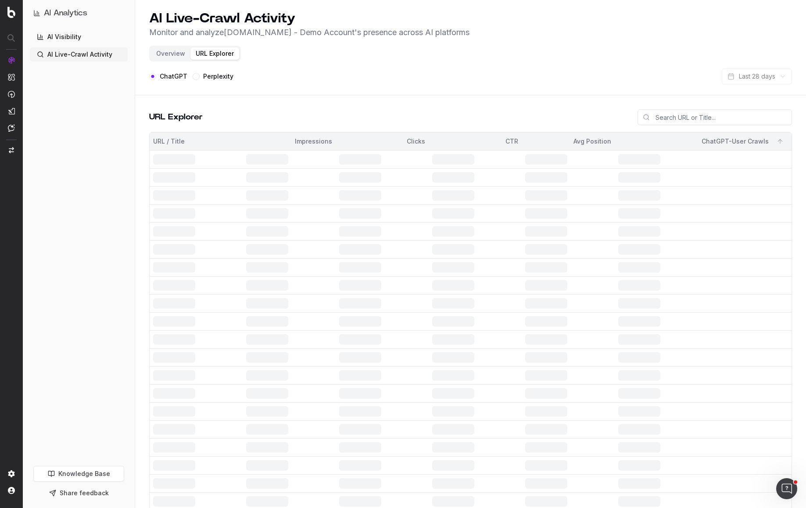
click at [784, 143] on div "ChatGPT-User Crawls" at bounding box center [703, 141] width 170 height 16
click at [780, 142] on div "ChatGPT-User Crawls" at bounding box center [703, 141] width 170 height 16
click at [776, 141] on div "ChatGPT-User Crawls" at bounding box center [703, 141] width 170 height 16
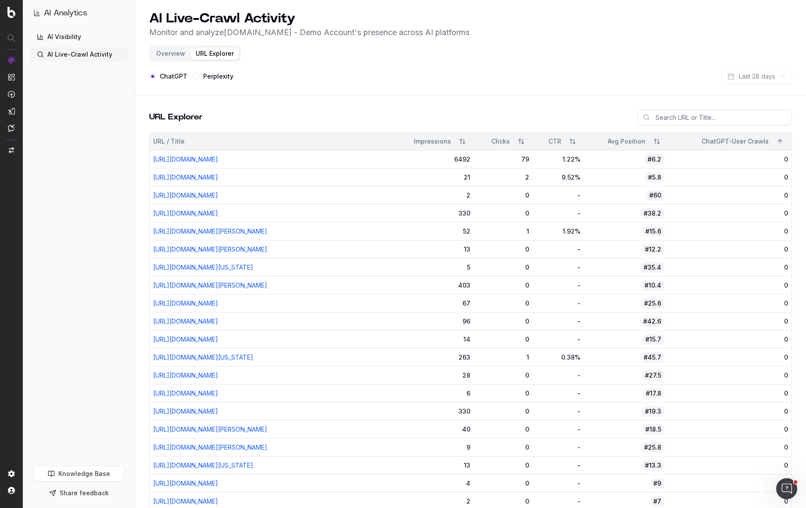
click at [781, 140] on button "Sort" at bounding box center [780, 141] width 16 height 16
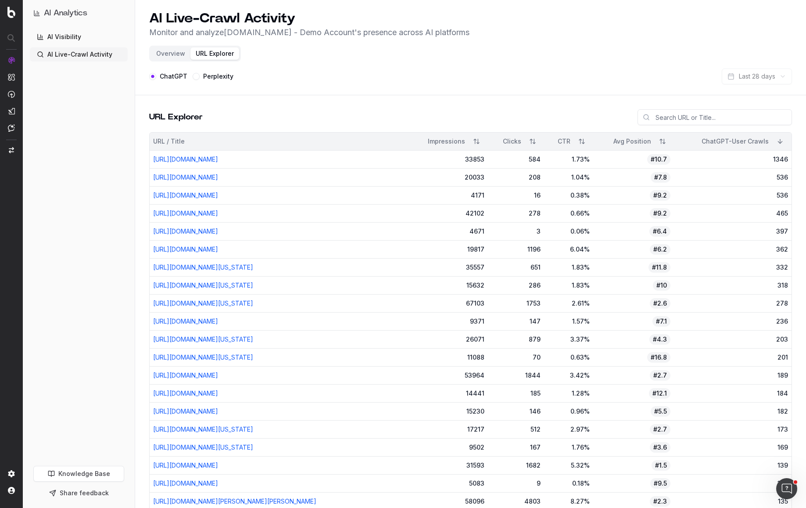
click at [166, 57] on button "Overview" at bounding box center [170, 53] width 39 height 12
